Goal: Go to known website: Go to known website

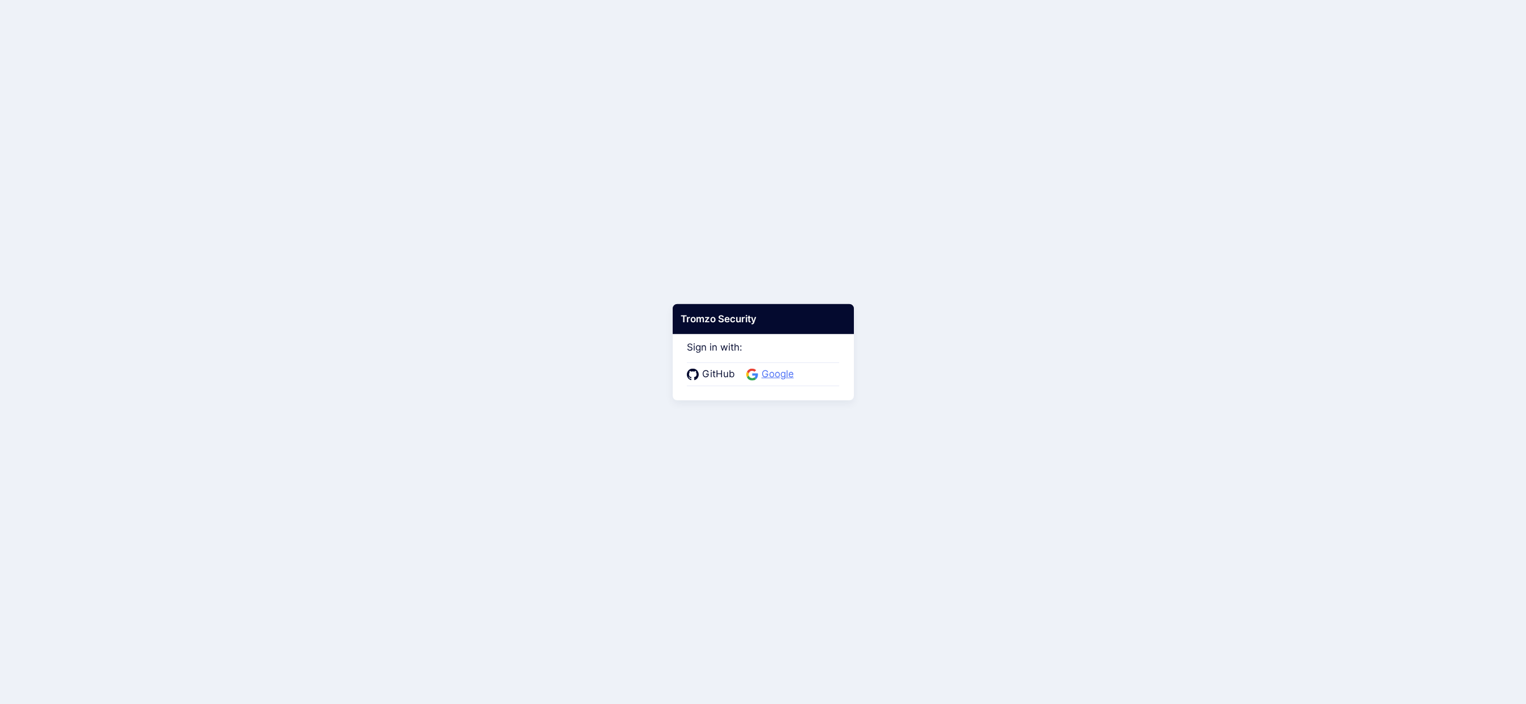
click at [762, 374] on span "Google" at bounding box center [777, 374] width 39 height 15
